Goal: Transaction & Acquisition: Purchase product/service

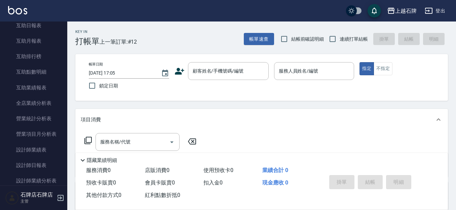
scroll to position [269, 0]
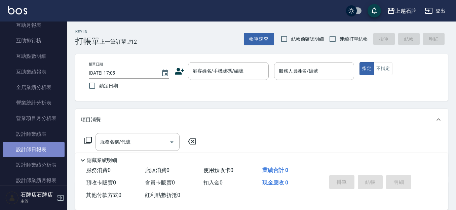
click at [34, 144] on link "設計師日報表" at bounding box center [34, 149] width 62 height 15
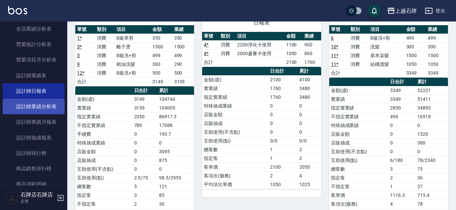
scroll to position [336, 0]
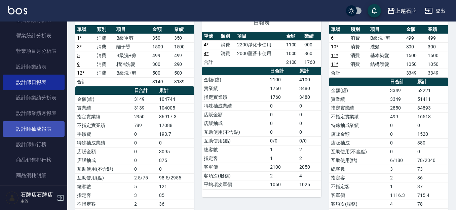
click at [39, 130] on link "設計師抽成報表" at bounding box center [34, 128] width 62 height 15
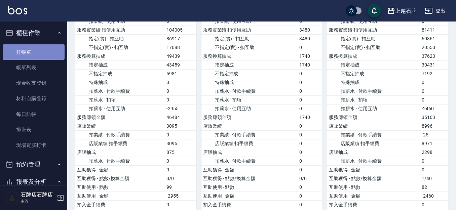
click at [39, 56] on link "打帳單" at bounding box center [34, 51] width 62 height 15
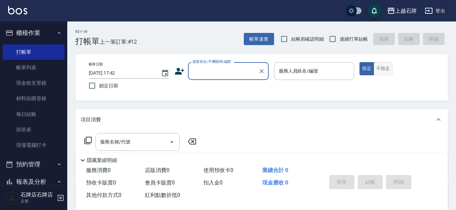
drag, startPoint x: 377, startPoint y: 69, endPoint x: 377, endPoint y: 65, distance: 4.4
click at [376, 67] on button "不指定" at bounding box center [383, 68] width 19 height 13
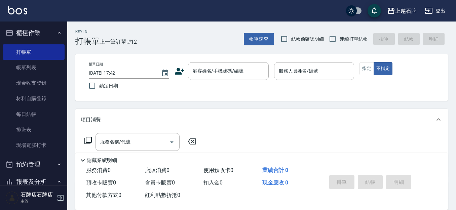
click at [209, 42] on div "Key In 打帳單 上一筆訂單:#12 帳單速查 結帳前確認明細 連續打單結帳 掛單 結帳 明細" at bounding box center [257, 34] width 381 height 25
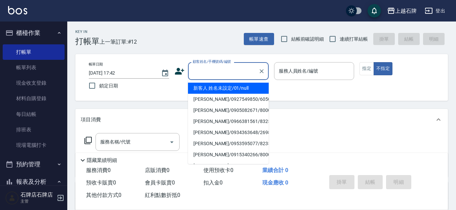
click at [209, 74] on input "顧客姓名/手機號碼/編號" at bounding box center [223, 71] width 65 height 12
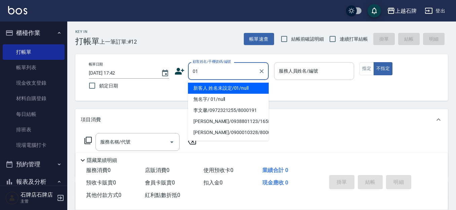
type input "新客人 姓名未設定/01/null"
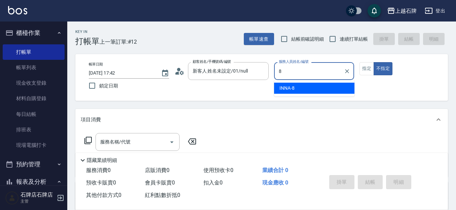
type input "INNA-8"
type button "false"
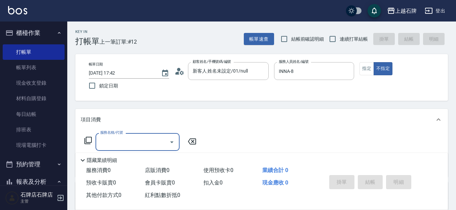
click at [136, 141] on input "服務名稱/代號" at bounding box center [133, 142] width 68 height 12
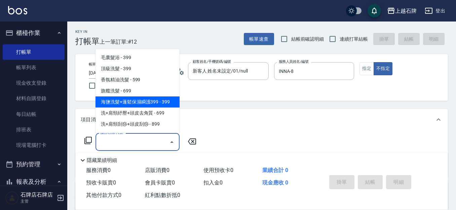
scroll to position [34, 0]
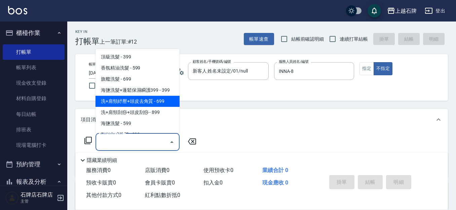
click at [143, 106] on span "洗+肩頸紓壓+頭皮去角質 - 699" at bounding box center [137, 101] width 84 height 11
type input "洗+肩頸紓壓+頭皮去角質(108)"
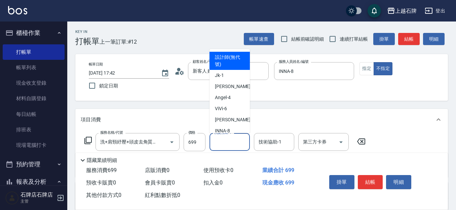
click at [235, 138] on div "洗髮互助-1 洗髮互助-1" at bounding box center [229, 142] width 40 height 18
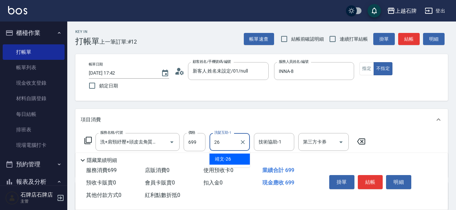
type input "靖文-26"
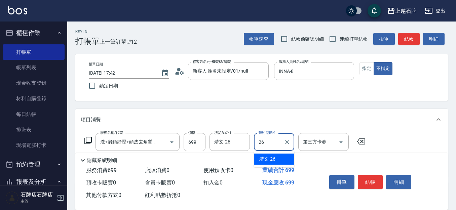
type input "靖文-26"
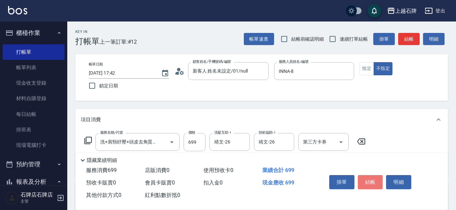
drag, startPoint x: 364, startPoint y: 178, endPoint x: 366, endPoint y: 186, distance: 8.7
click at [366, 186] on button "結帳" at bounding box center [370, 182] width 25 height 14
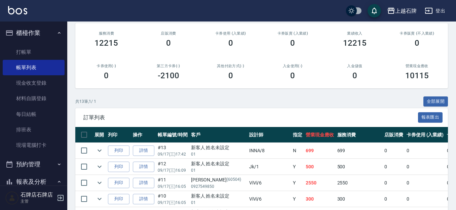
scroll to position [101, 0]
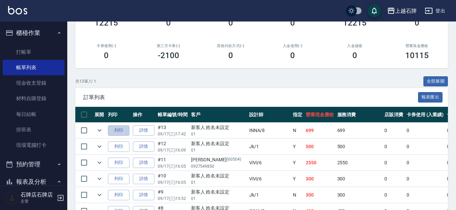
drag, startPoint x: 126, startPoint y: 127, endPoint x: 129, endPoint y: 121, distance: 6.8
click at [126, 128] on button "列印" at bounding box center [119, 130] width 22 height 10
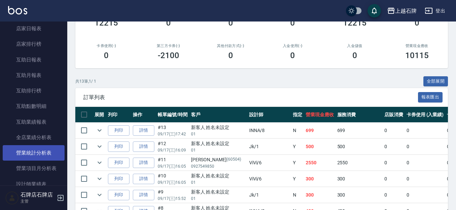
scroll to position [269, 0]
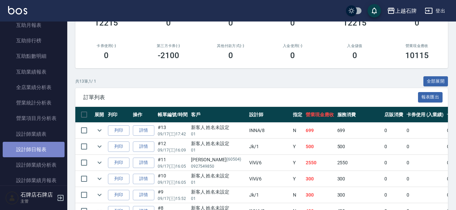
click at [34, 150] on link "設計師日報表" at bounding box center [34, 149] width 62 height 15
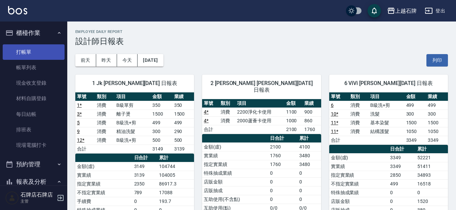
click at [21, 49] on link "打帳單" at bounding box center [34, 51] width 62 height 15
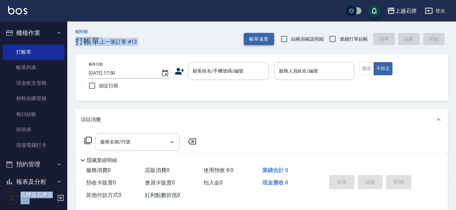
drag, startPoint x: 276, startPoint y: 43, endPoint x: 259, endPoint y: 43, distance: 17.2
click at [275, 44] on div "上越石牌 登出 櫃檯作業 打帳單 帳單列表 現金收支登錄 材料自購登錄 每日結帳 排班表 現場電腦打卡 預約管理 預約管理 單日預約紀錄 單週預約紀錄 報表及…" at bounding box center [228, 163] width 456 height 327
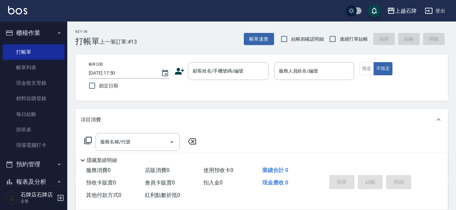
click at [219, 62] on div "帳單日期 [DATE] 17:50 鎖定日期 顧客姓名/手機號碼/編號 顧客姓名/手機號碼/編號 服務人員姓名/編號 服務人員姓名/編號 指定 不指定" at bounding box center [261, 77] width 373 height 47
click at [222, 79] on div "顧客姓名/手機號碼/編號" at bounding box center [228, 71] width 81 height 18
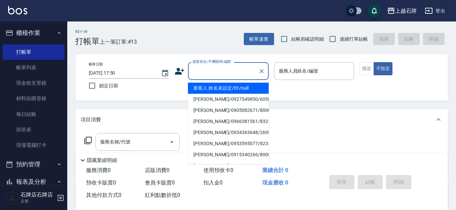
drag, startPoint x: 258, startPoint y: 90, endPoint x: 333, endPoint y: 94, distance: 74.7
click at [259, 90] on li "新客人 姓名未設定/01/null" at bounding box center [228, 88] width 81 height 11
type input "1"
type input "新客人 姓名未設定/01/null"
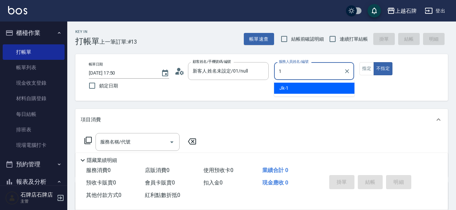
click at [333, 93] on ul "Jk -1" at bounding box center [314, 88] width 80 height 16
click at [343, 83] on div "Jk -1" at bounding box center [314, 88] width 80 height 11
type input "Jk-1"
click at [372, 73] on button "指定" at bounding box center [366, 68] width 14 height 13
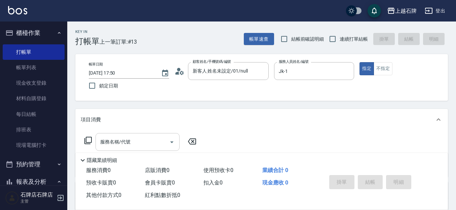
click at [138, 139] on input "服務名稱/代號" at bounding box center [133, 142] width 68 height 12
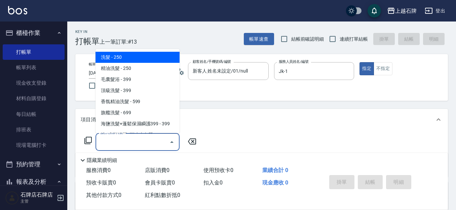
click at [144, 59] on span "洗髮 - 250" at bounding box center [137, 57] width 84 height 11
type input "洗髮(101)"
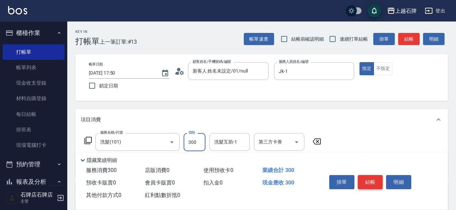
type input "300"
click at [378, 180] on button "結帳" at bounding box center [370, 182] width 25 height 14
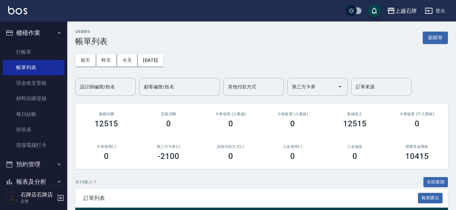
scroll to position [134, 0]
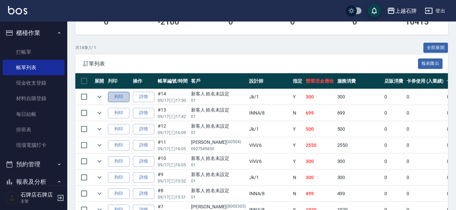
click at [126, 98] on button "列印" at bounding box center [119, 97] width 22 height 10
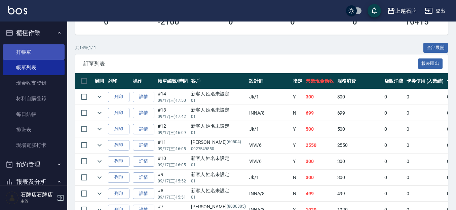
click at [32, 52] on link "打帳單" at bounding box center [34, 51] width 62 height 15
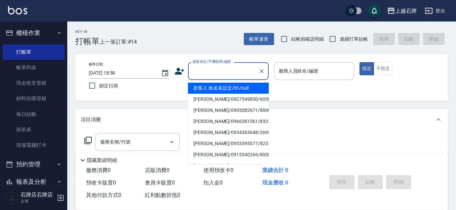
click at [218, 66] on input "顧客姓名/手機號碼/編號" at bounding box center [223, 71] width 65 height 12
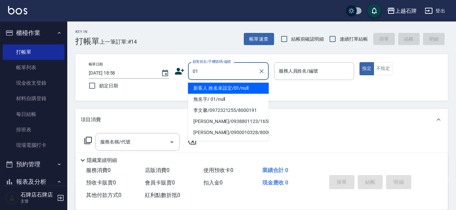
type input "01"
type input "6"
type input "新客人 姓名未設定/01/null"
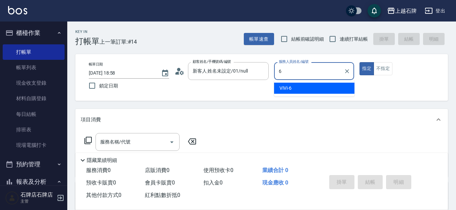
type input "ViVi-6"
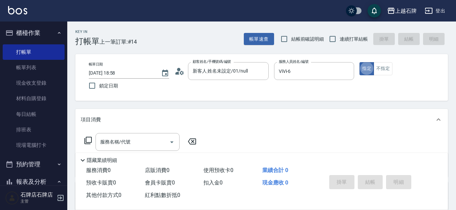
type button "true"
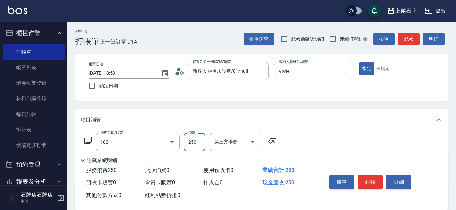
type input "精油洗髮(102)"
type input "300"
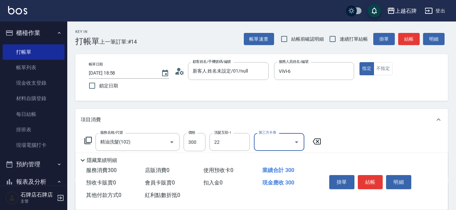
type input "嘉芸-22"
click at [380, 69] on button "不指定" at bounding box center [383, 68] width 19 height 13
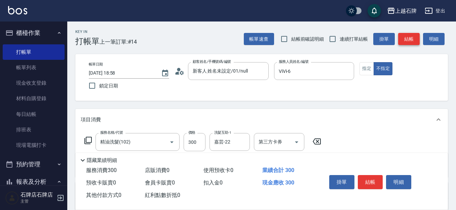
click at [415, 35] on button "結帳" at bounding box center [409, 39] width 22 height 12
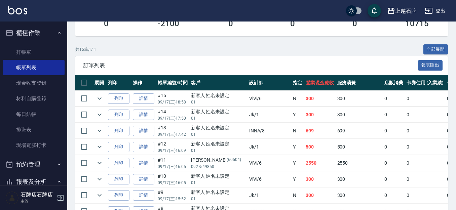
scroll to position [134, 0]
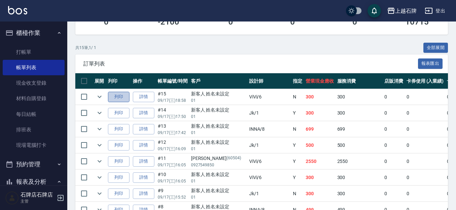
click at [113, 101] on button "列印" at bounding box center [119, 97] width 22 height 10
drag, startPoint x: 27, startPoint y: 50, endPoint x: 109, endPoint y: 52, distance: 81.7
click at [27, 50] on link "打帳單" at bounding box center [34, 51] width 62 height 15
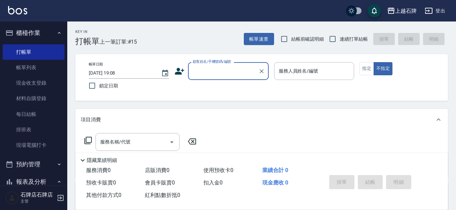
click at [199, 66] on input "顧客姓名/手機號碼/編號" at bounding box center [223, 71] width 65 height 12
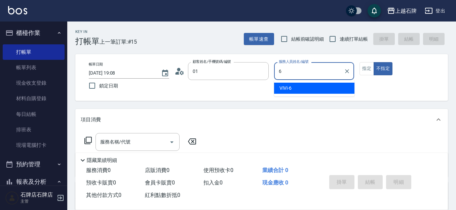
type input "新客人 姓名未設定/01/null"
type input "ViVi-6"
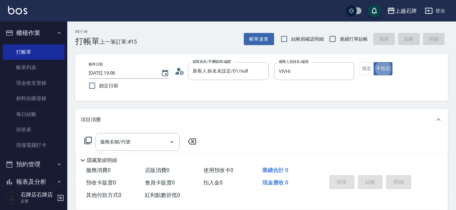
type button "false"
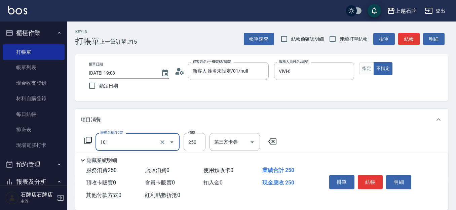
type input "洗髮(101)"
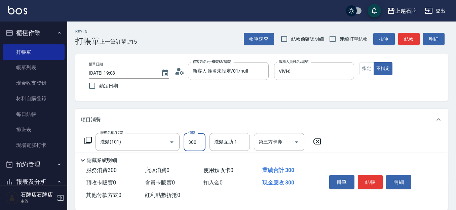
type input "300"
type input "2"
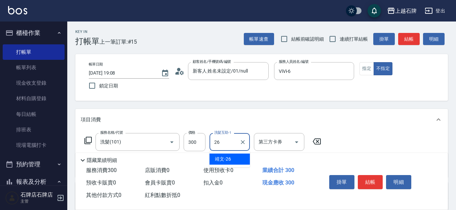
type input "靖文-26"
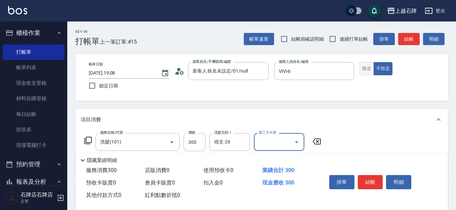
click at [368, 71] on button "指定" at bounding box center [366, 68] width 14 height 13
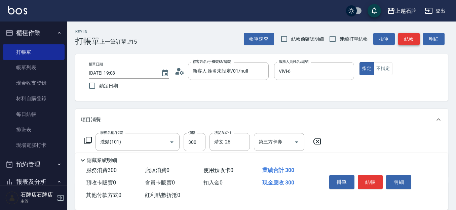
click at [411, 42] on button "結帳" at bounding box center [409, 39] width 22 height 12
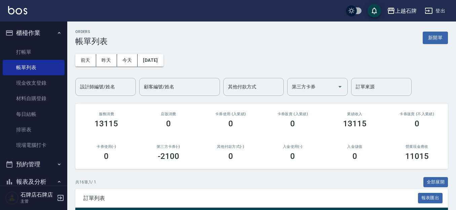
scroll to position [67, 0]
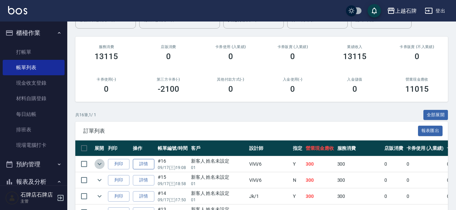
drag, startPoint x: 101, startPoint y: 164, endPoint x: 142, endPoint y: 168, distance: 40.9
click at [117, 165] on tr "列印 詳情 #16 09/17 (三) 19:08 新客人 姓名未設定 01 ViVi /6 Y 300 300 0 0 0 300 0 0 0 0 0" at bounding box center [401, 164] width 652 height 16
click at [115, 163] on button "列印" at bounding box center [119, 164] width 22 height 10
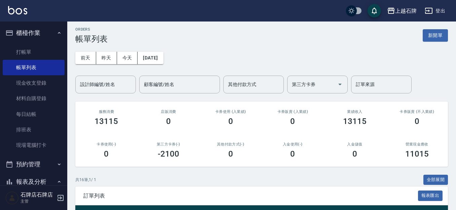
scroll to position [0, 0]
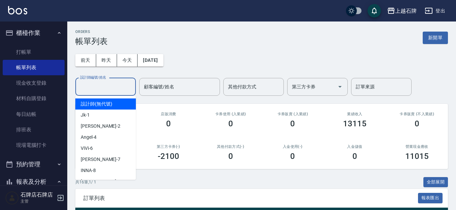
click at [125, 83] on input "設計師編號/姓名" at bounding box center [105, 87] width 54 height 12
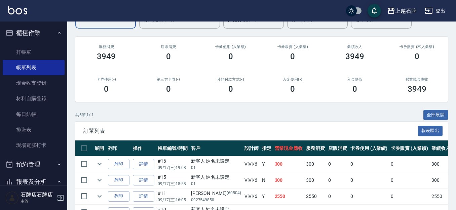
scroll to position [126, 0]
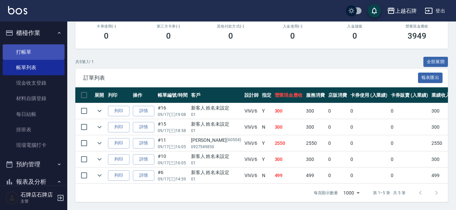
type input "ViVi-6"
click at [45, 54] on link "打帳單" at bounding box center [34, 51] width 62 height 15
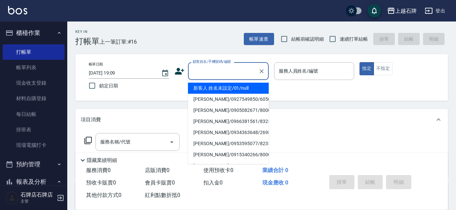
drag, startPoint x: 221, startPoint y: 77, endPoint x: 224, endPoint y: 76, distance: 3.5
click at [222, 77] on input "顧客姓名/手機號碼/編號" at bounding box center [223, 71] width 65 height 12
click at [252, 89] on li "新客人 姓名未設定/01/null" at bounding box center [228, 88] width 81 height 11
type input "新客人 姓名未設定/01/null"
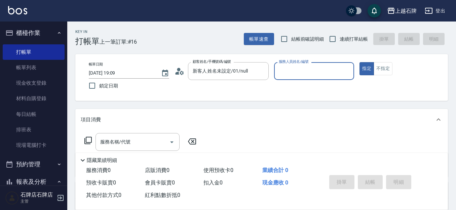
click at [290, 75] on input "服務人員姓名/編號" at bounding box center [314, 71] width 74 height 12
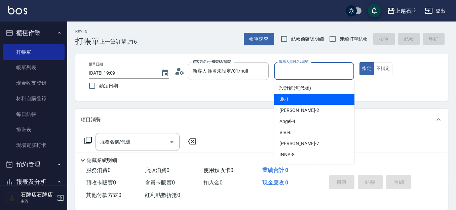
click at [304, 100] on div "Jk -1" at bounding box center [314, 99] width 80 height 11
type input "Jk-1"
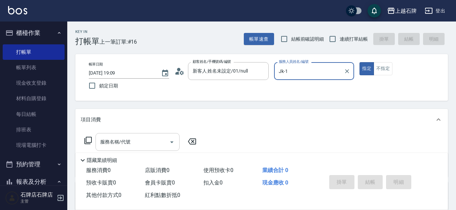
click at [150, 141] on input "服務名稱/代號" at bounding box center [133, 142] width 68 height 12
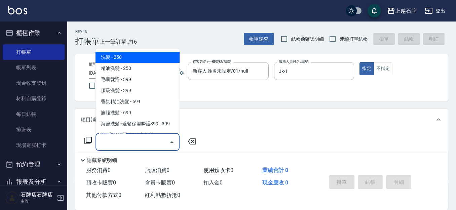
drag, startPoint x: 140, startPoint y: 59, endPoint x: 199, endPoint y: 81, distance: 62.6
click at [141, 59] on span "洗髮 - 250" at bounding box center [137, 57] width 84 height 11
type input "洗髮(101)"
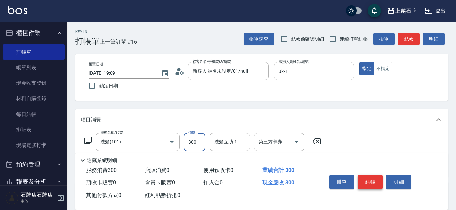
type input "300"
click at [377, 175] on button "結帳" at bounding box center [370, 182] width 25 height 14
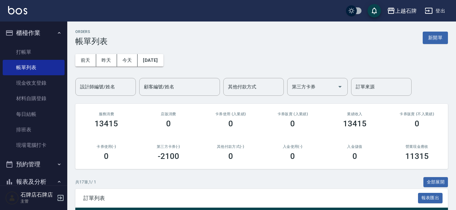
scroll to position [101, 0]
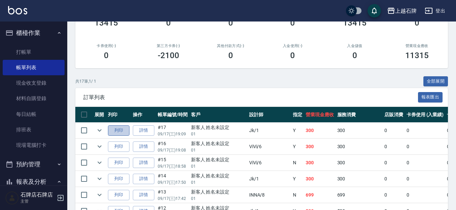
click at [124, 132] on button "列印" at bounding box center [119, 130] width 22 height 10
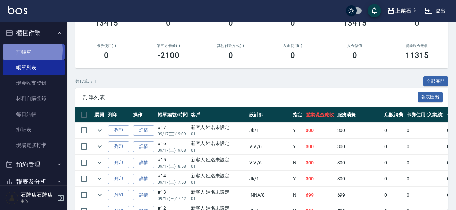
click at [12, 50] on link "打帳單" at bounding box center [34, 51] width 62 height 15
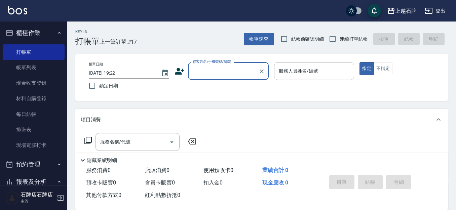
click at [219, 39] on div "Key In 打帳單 上一筆訂單:#17 帳單速查 結帳前確認明細 連續打單結帳 掛單 結帳 明細" at bounding box center [257, 34] width 381 height 25
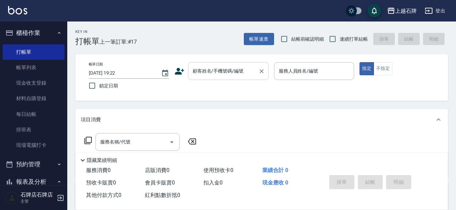
click at [210, 73] on input "顧客姓名/手機號碼/編號" at bounding box center [223, 71] width 65 height 12
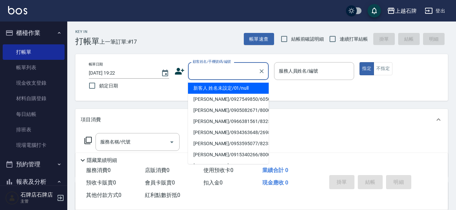
drag, startPoint x: 213, startPoint y: 90, endPoint x: 279, endPoint y: 89, distance: 65.6
click at [215, 88] on li "新客人 姓名未設定/01/null" at bounding box center [228, 88] width 81 height 11
type input "1"
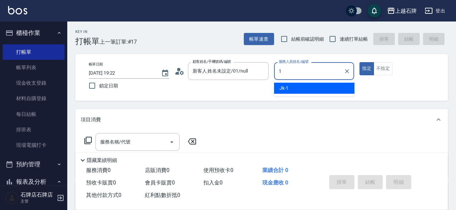
type input "新客人 姓名未設定/01/null"
click at [280, 89] on div "Jk -1" at bounding box center [314, 88] width 80 height 11
type input "Jk-1"
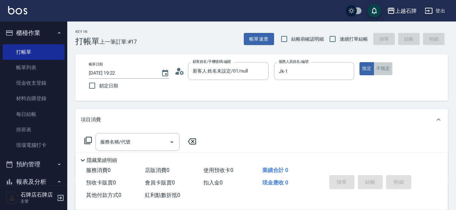
click at [390, 66] on button "不指定" at bounding box center [383, 68] width 19 height 13
click at [154, 136] on div "服務名稱/代號" at bounding box center [137, 142] width 84 height 18
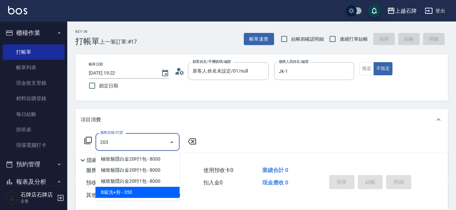
click at [164, 191] on span "B級洗+剪 - 350" at bounding box center [137, 192] width 84 height 11
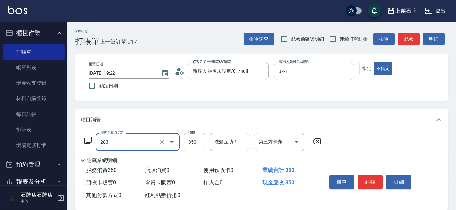
type input "B級洗+剪(203)"
click at [190, 139] on input "350" at bounding box center [195, 142] width 22 height 18
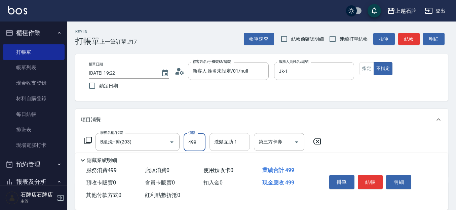
type input "499"
click at [229, 139] on div "洗髮互助-1 洗髮互助-1" at bounding box center [229, 142] width 40 height 18
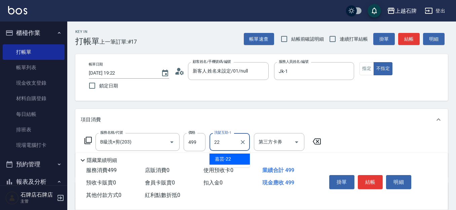
click at [236, 157] on div "嘉芸 -22" at bounding box center [229, 159] width 40 height 11
type input "嘉芸-22"
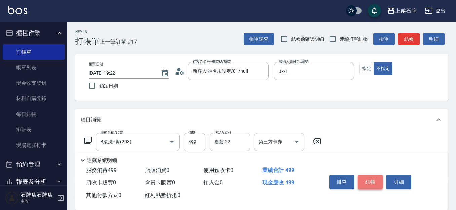
drag, startPoint x: 374, startPoint y: 178, endPoint x: 376, endPoint y: 171, distance: 6.6
click at [374, 178] on button "結帳" at bounding box center [370, 182] width 25 height 14
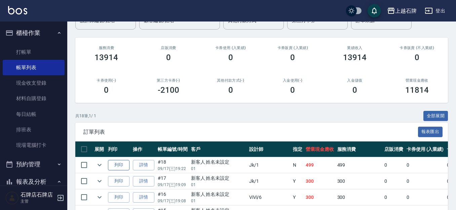
scroll to position [67, 0]
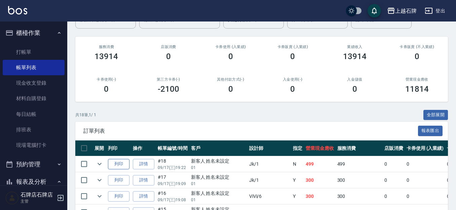
click at [120, 159] on button "列印" at bounding box center [119, 164] width 22 height 10
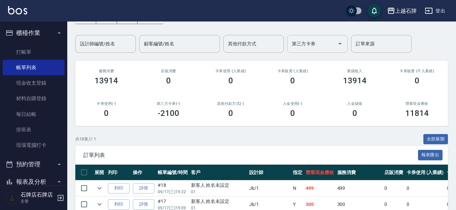
scroll to position [34, 0]
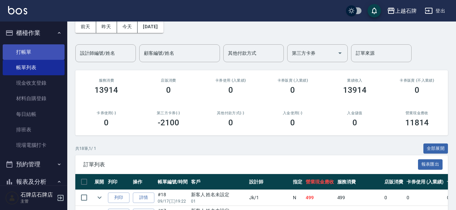
click at [33, 55] on link "打帳單" at bounding box center [34, 51] width 62 height 15
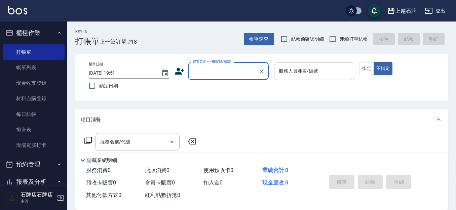
click at [246, 79] on div "顧客姓名/手機號碼/編號" at bounding box center [228, 71] width 81 height 18
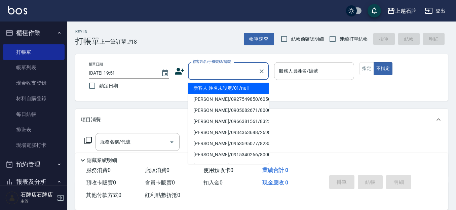
drag, startPoint x: 232, startPoint y: 88, endPoint x: 309, endPoint y: 100, distance: 77.5
click at [232, 88] on li "新客人 姓名未設定/01/null" at bounding box center [228, 88] width 81 height 11
type input "新客人 姓名未設定/01/null"
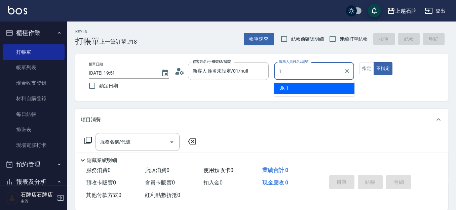
click at [318, 88] on div "Jk -1" at bounding box center [314, 88] width 80 height 11
type input "Jk-1"
drag, startPoint x: 357, startPoint y: 67, endPoint x: 360, endPoint y: 67, distance: 3.4
click at [360, 67] on div "帳單日期 [DATE] 19:51 鎖定日期 顧客姓名/手機號碼/編號 新客人 姓名未設定/01/null 顧客姓名/手機號碼/編號 服務人員姓名/編號 Jk…" at bounding box center [261, 77] width 356 height 31
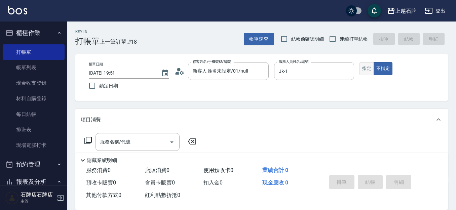
click at [360, 67] on button "指定" at bounding box center [366, 68] width 14 height 13
drag, startPoint x: 132, startPoint y: 149, endPoint x: 163, endPoint y: 140, distance: 31.6
click at [133, 149] on div "服務名稱/代號" at bounding box center [137, 142] width 84 height 18
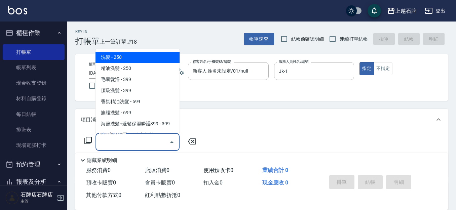
drag, startPoint x: 148, startPoint y: 54, endPoint x: 254, endPoint y: 124, distance: 126.6
click at [149, 54] on span "洗髮 - 250" at bounding box center [137, 57] width 84 height 11
type input "洗髮(101)"
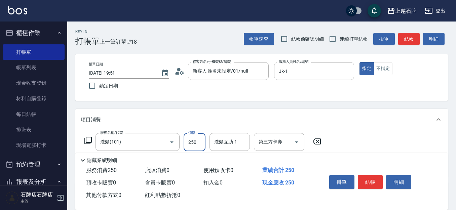
drag, startPoint x: 202, startPoint y: 140, endPoint x: 201, endPoint y: 137, distance: 3.4
click at [201, 140] on input "250" at bounding box center [195, 142] width 22 height 18
type input "300"
click at [231, 146] on input "洗髮互助-1" at bounding box center [229, 142] width 34 height 12
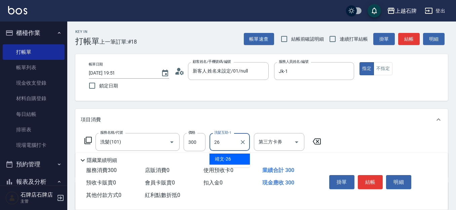
click at [233, 155] on div "靖文 -26" at bounding box center [229, 159] width 40 height 11
type input "靖文-26"
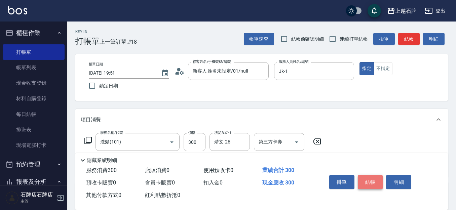
click at [376, 178] on button "結帳" at bounding box center [370, 182] width 25 height 14
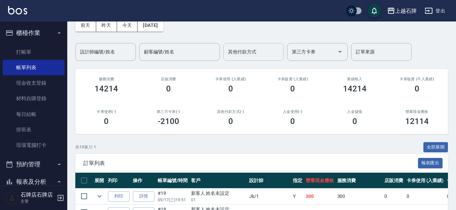
scroll to position [101, 0]
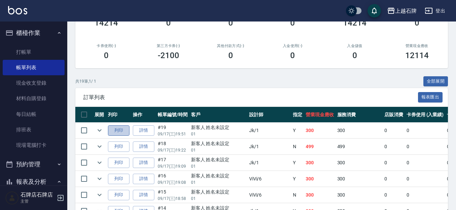
click at [126, 128] on button "列印" at bounding box center [119, 130] width 22 height 10
click at [195, 74] on div "ORDERS 帳單列表 新開單 [DATE] [DATE] [DATE] [DATE] 設計師編號/姓名 設計師編號/姓名 顧客編號/姓名 顧客編號/姓名 其…" at bounding box center [261, 188] width 389 height 535
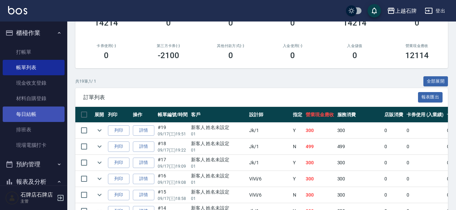
click at [46, 115] on link "每日結帳" at bounding box center [34, 114] width 62 height 15
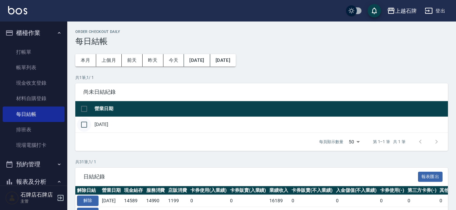
click at [81, 126] on input "checkbox" at bounding box center [84, 125] width 14 height 14
checkbox input "true"
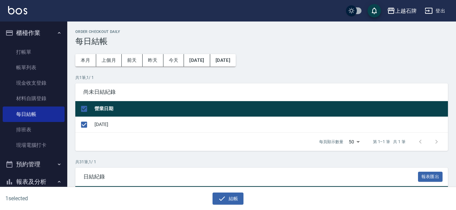
click at [227, 192] on div "結帳" at bounding box center [225, 196] width 225 height 18
click at [226, 193] on button "結帳" at bounding box center [227, 199] width 31 height 12
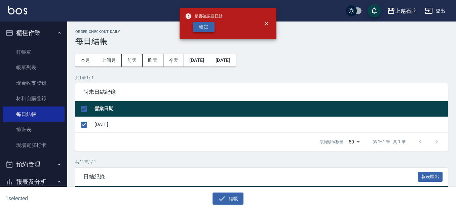
click at [204, 29] on button "確定" at bounding box center [204, 27] width 22 height 10
checkbox input "false"
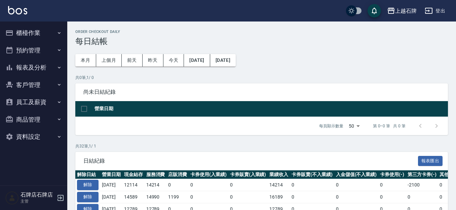
click at [38, 68] on button "報表及分析" at bounding box center [34, 67] width 62 height 17
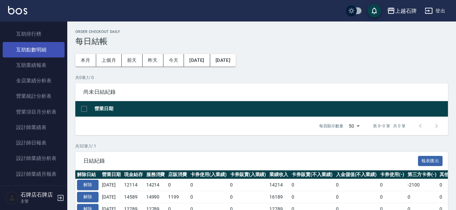
scroll to position [168, 0]
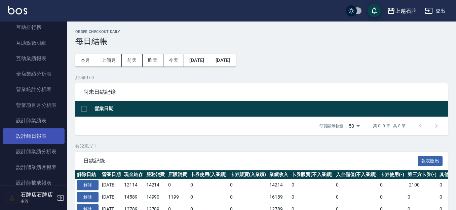
click at [46, 134] on link "設計師日報表" at bounding box center [34, 135] width 62 height 15
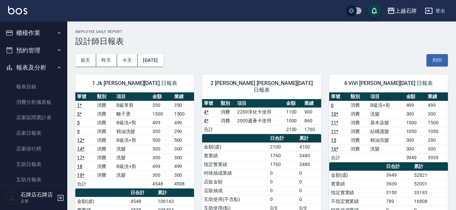
click at [52, 42] on button "預約管理" at bounding box center [34, 50] width 62 height 17
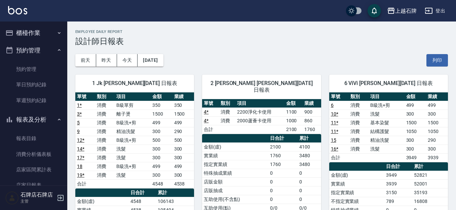
click at [53, 37] on button "櫃檯作業" at bounding box center [34, 32] width 62 height 17
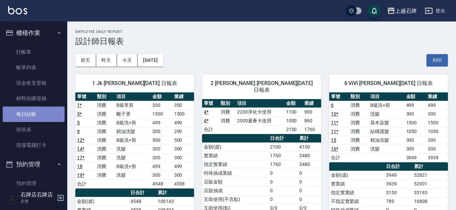
click at [45, 108] on link "每日結帳" at bounding box center [34, 114] width 62 height 15
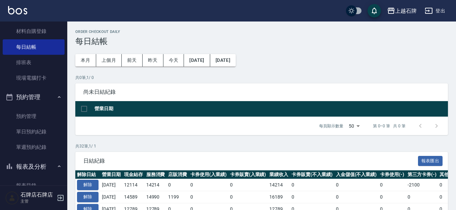
click at [52, 100] on button "預約管理" at bounding box center [34, 96] width 62 height 17
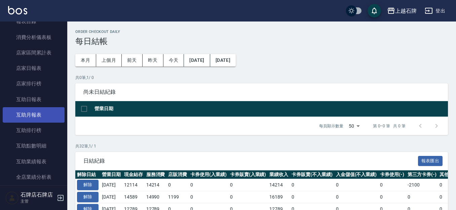
scroll to position [202, 0]
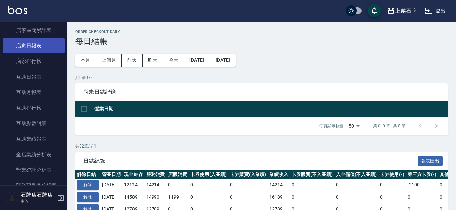
click at [47, 44] on link "店家日報表" at bounding box center [34, 45] width 62 height 15
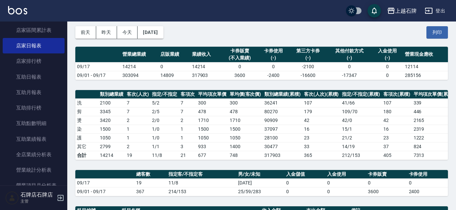
scroll to position [21, 0]
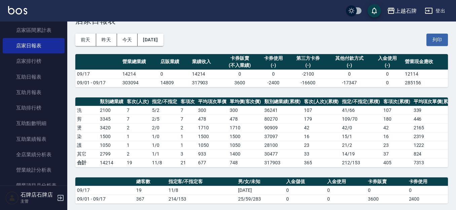
click at [407, 46] on div "前天 昨天 今天 2025/09/17 列印" at bounding box center [261, 40] width 373 height 29
